Goal: Check status: Check status

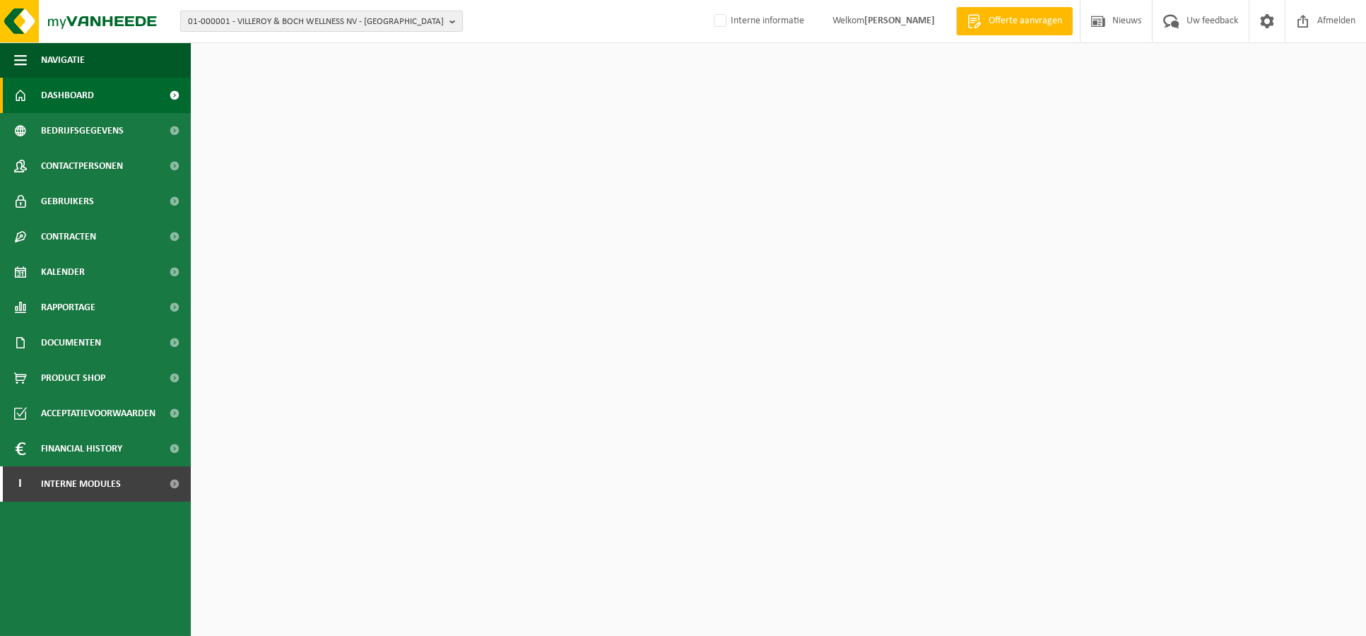
click at [295, 28] on span "01-000001 - VILLEROY & BOCH WELLNESS NV - ROESELARE" at bounding box center [316, 21] width 256 height 21
click at [265, 45] on input "text" at bounding box center [322, 44] width 276 height 18
paste input "10-957458"
type input "10-957458"
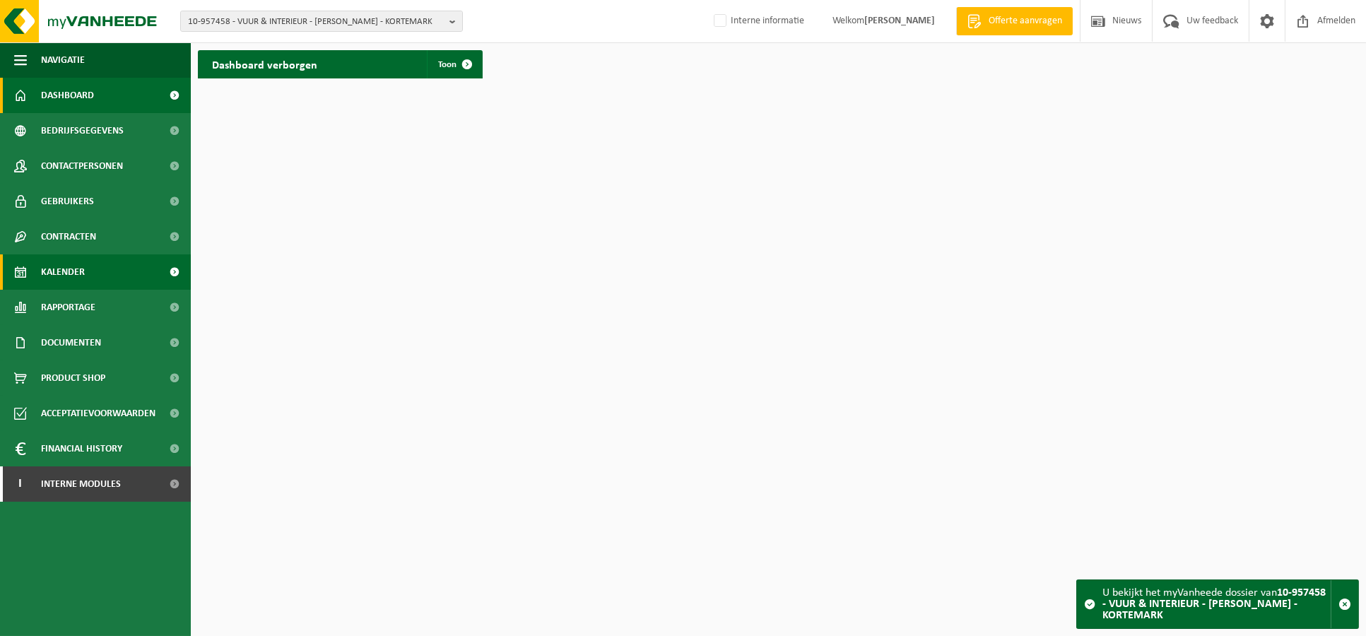
click at [55, 272] on span "Kalender" at bounding box center [63, 271] width 44 height 35
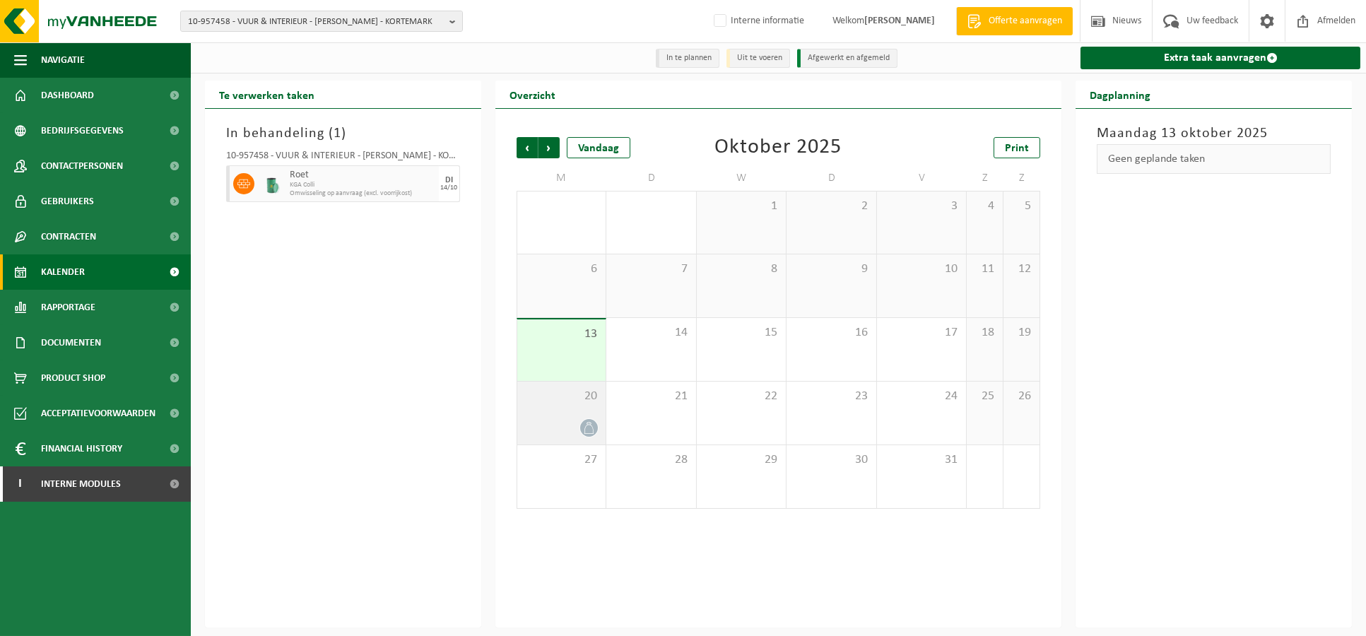
click at [557, 428] on div at bounding box center [562, 427] width 75 height 19
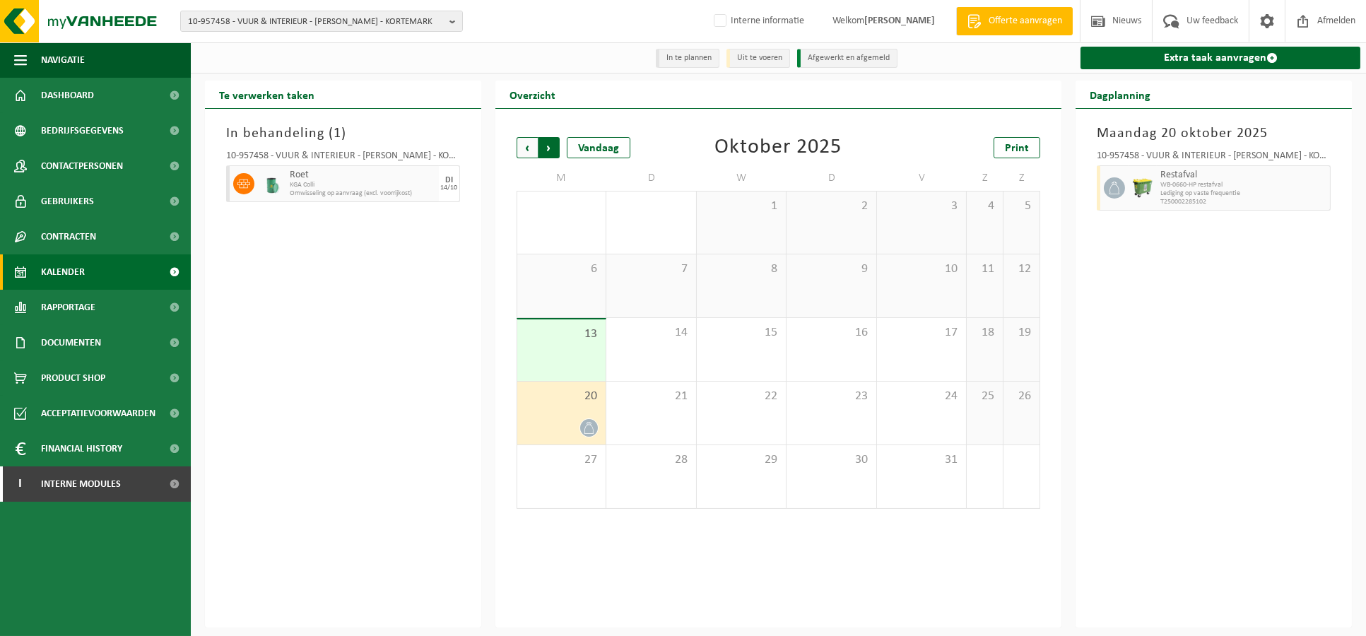
click at [525, 156] on span "Vorige" at bounding box center [527, 147] width 21 height 21
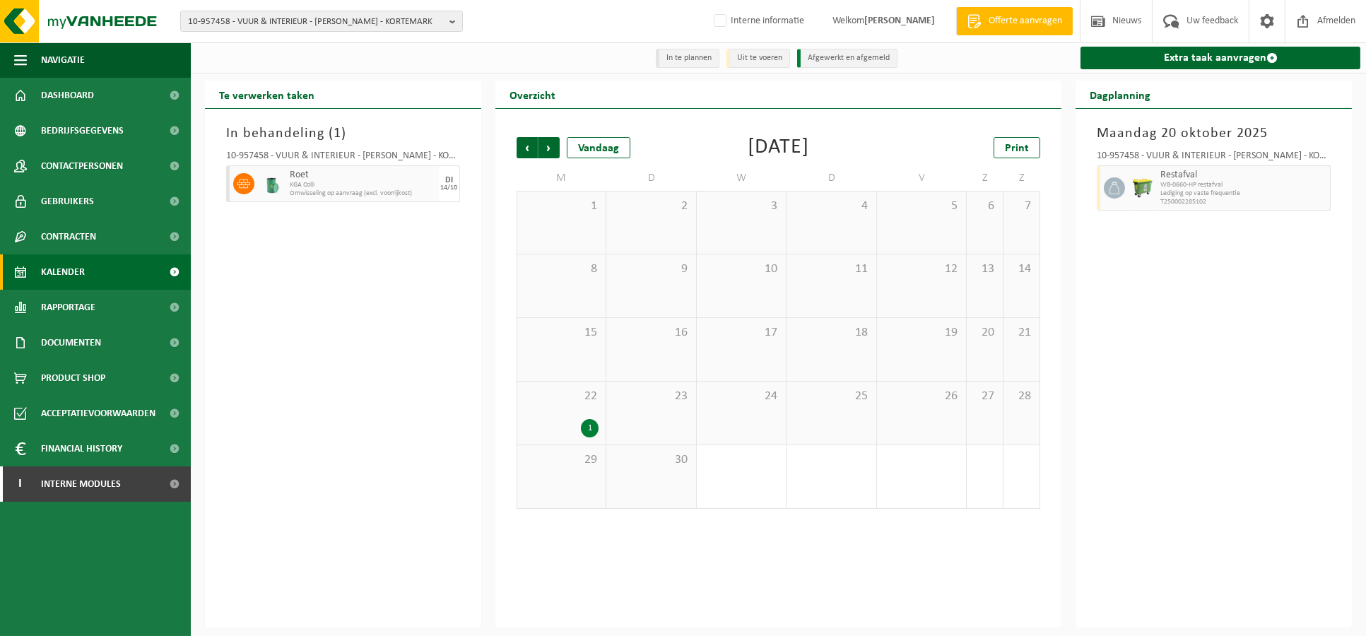
click at [586, 436] on div "1" at bounding box center [590, 428] width 18 height 18
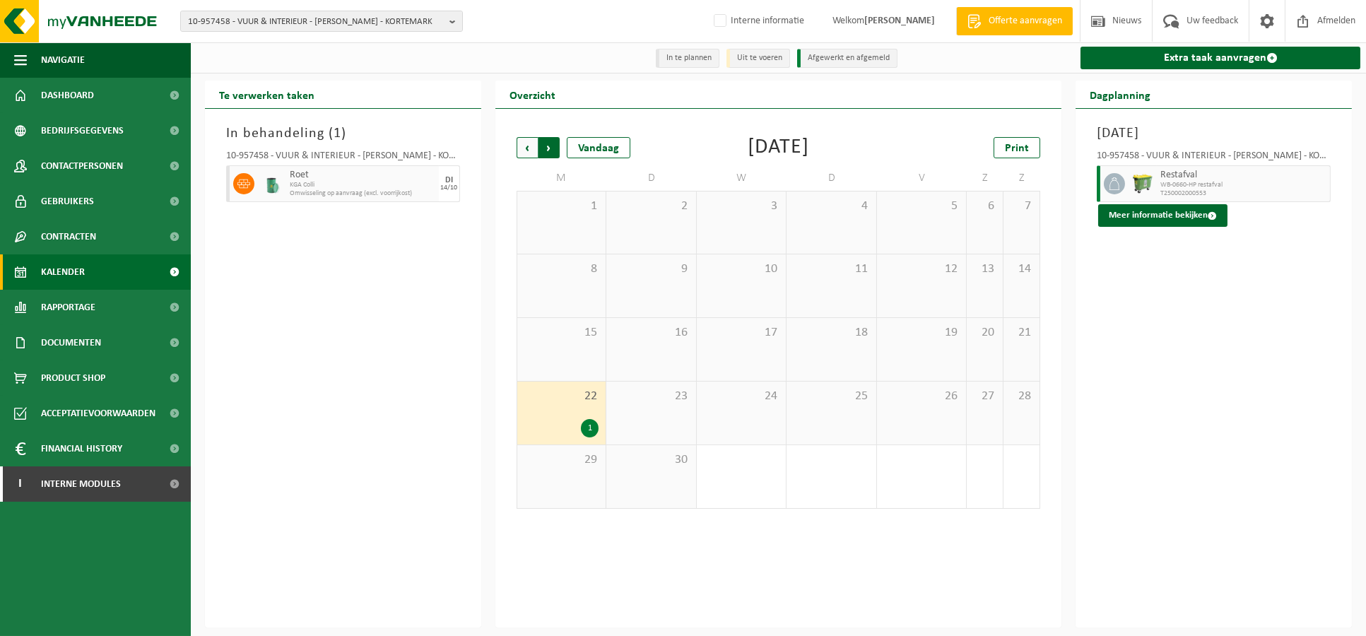
click at [529, 151] on span "Vorige" at bounding box center [527, 147] width 21 height 21
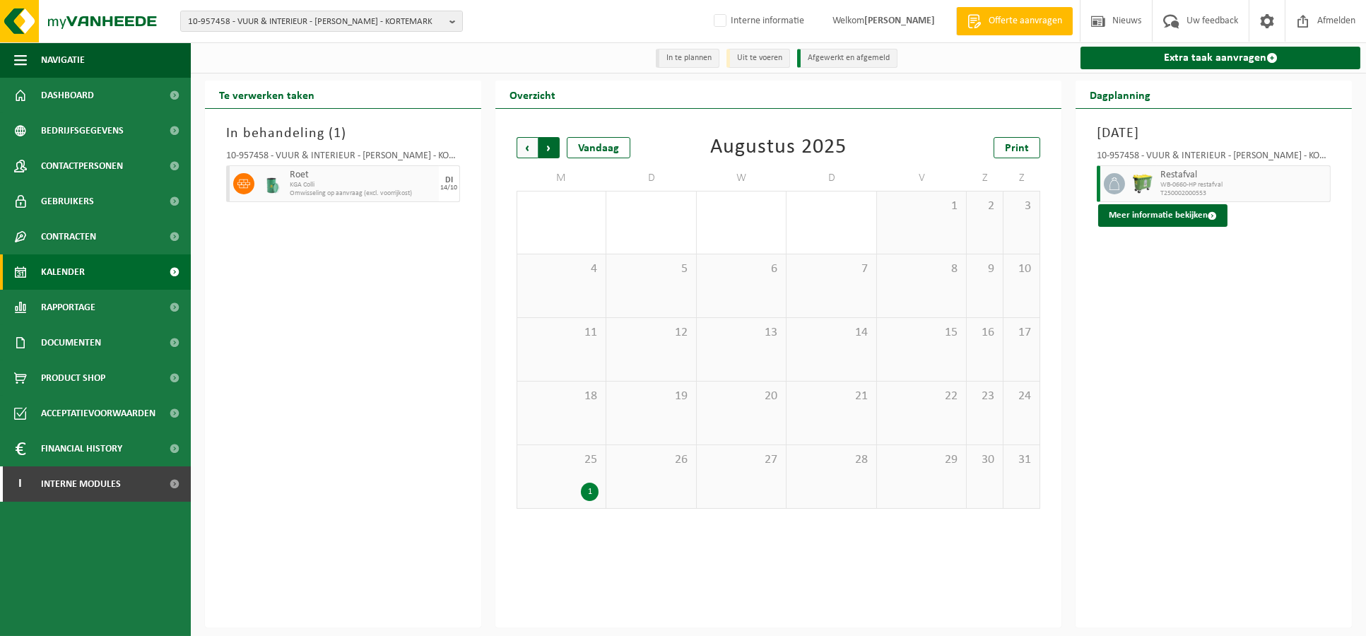
click at [529, 151] on span "Vorige" at bounding box center [527, 147] width 21 height 21
click at [554, 155] on span "Volgende" at bounding box center [549, 147] width 21 height 21
click at [551, 479] on div "25 1" at bounding box center [561, 476] width 89 height 63
click at [550, 479] on div "25 1" at bounding box center [561, 476] width 89 height 63
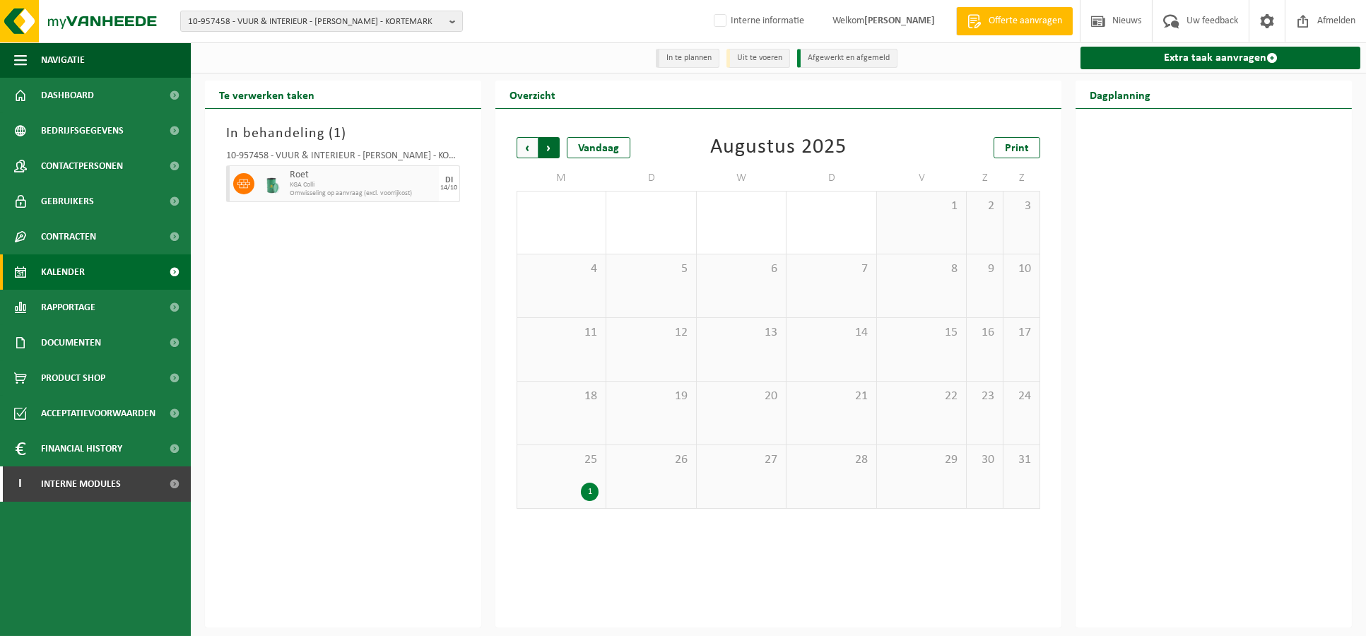
click at [527, 146] on span "Vorige" at bounding box center [527, 147] width 21 height 21
click at [440, 185] on div "14/10" at bounding box center [448, 188] width 17 height 7
click at [591, 147] on div "Vandaag" at bounding box center [599, 147] width 64 height 21
